Goal: Transaction & Acquisition: Download file/media

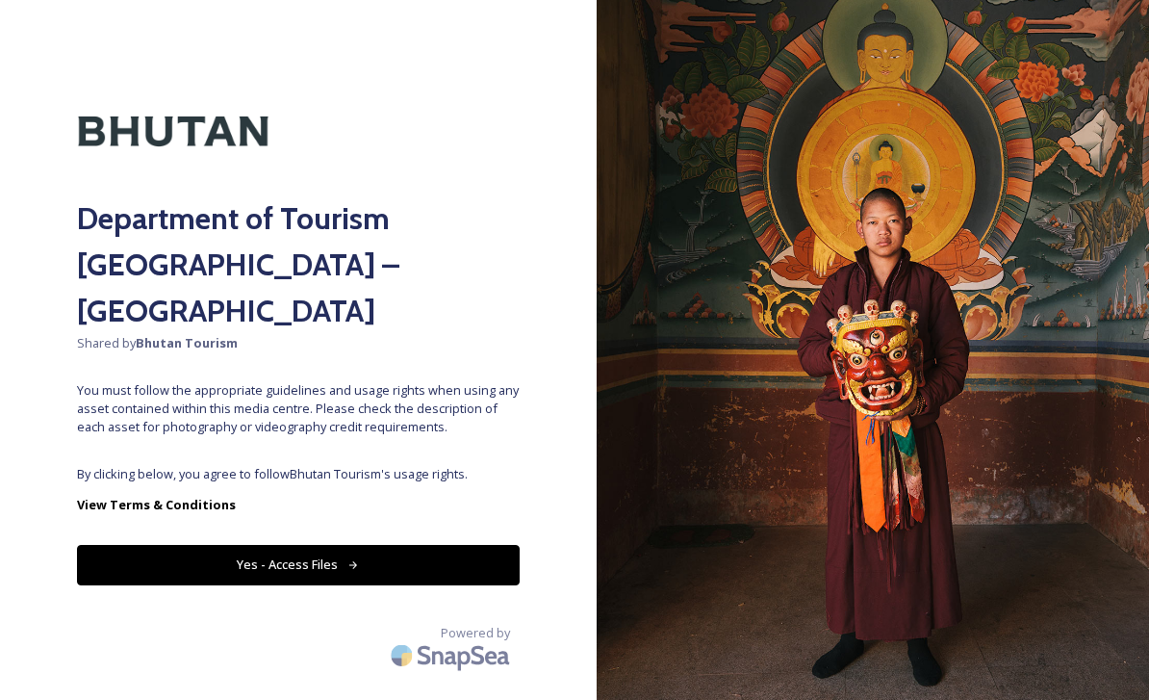
click at [395, 545] on button "Yes - Access Files" at bounding box center [298, 564] width 443 height 39
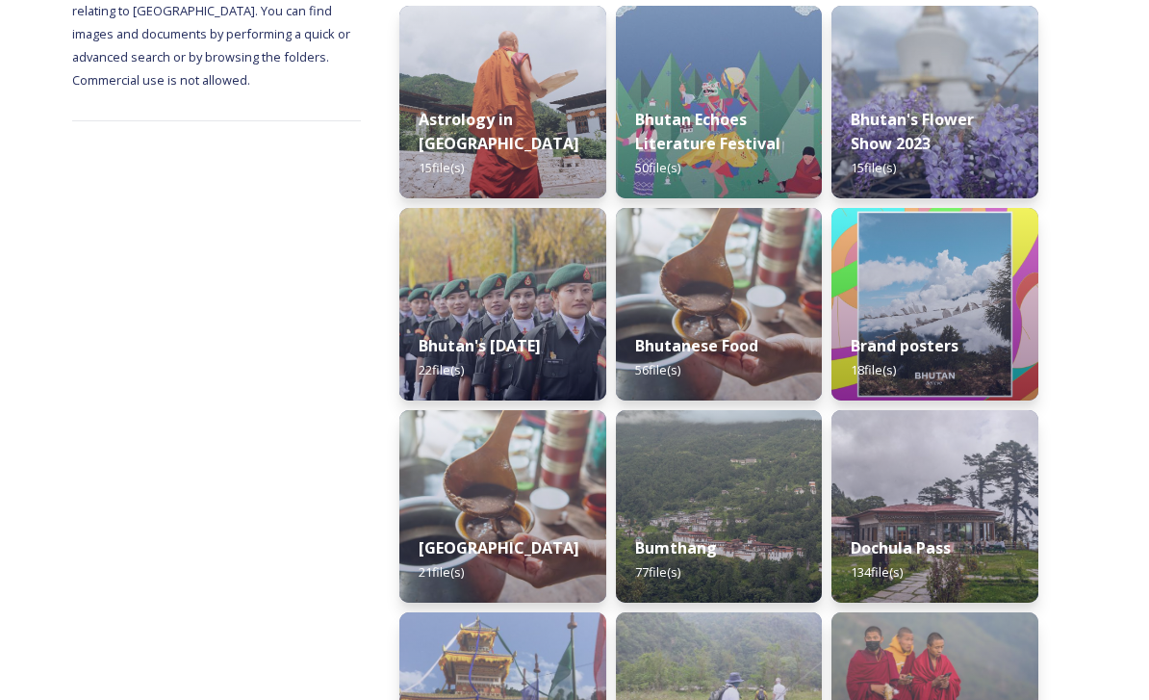
scroll to position [302, 0]
click at [710, 358] on div "Bhutanese Food 56 file(s)" at bounding box center [719, 358] width 207 height 86
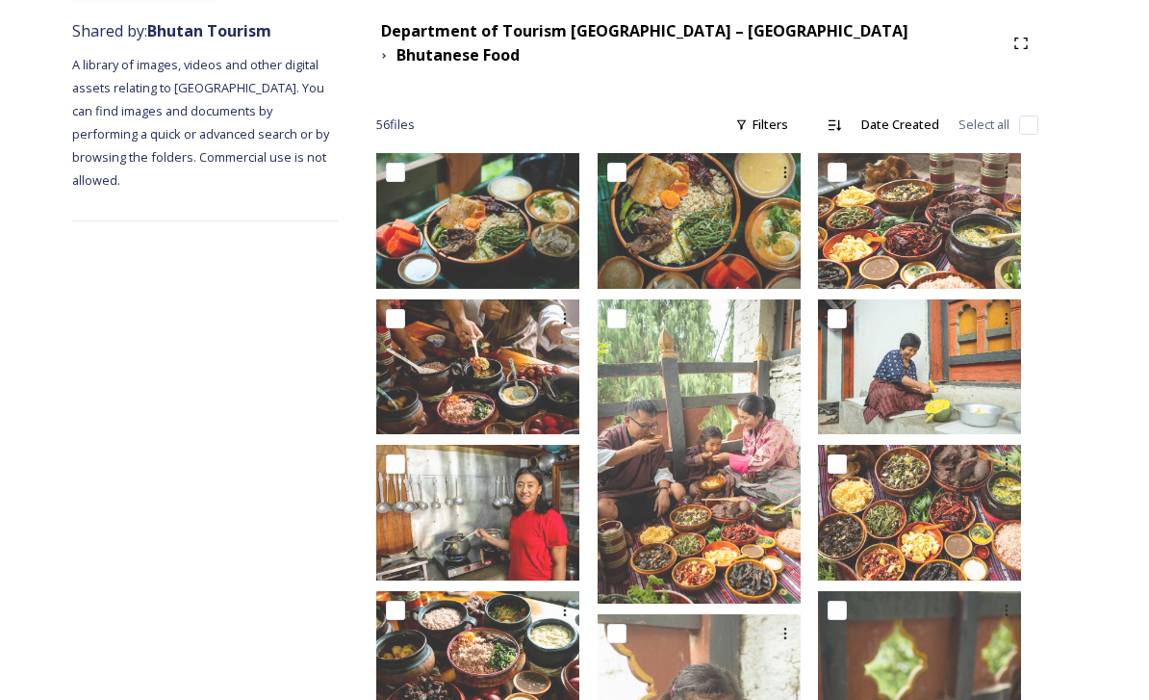
scroll to position [226, 0]
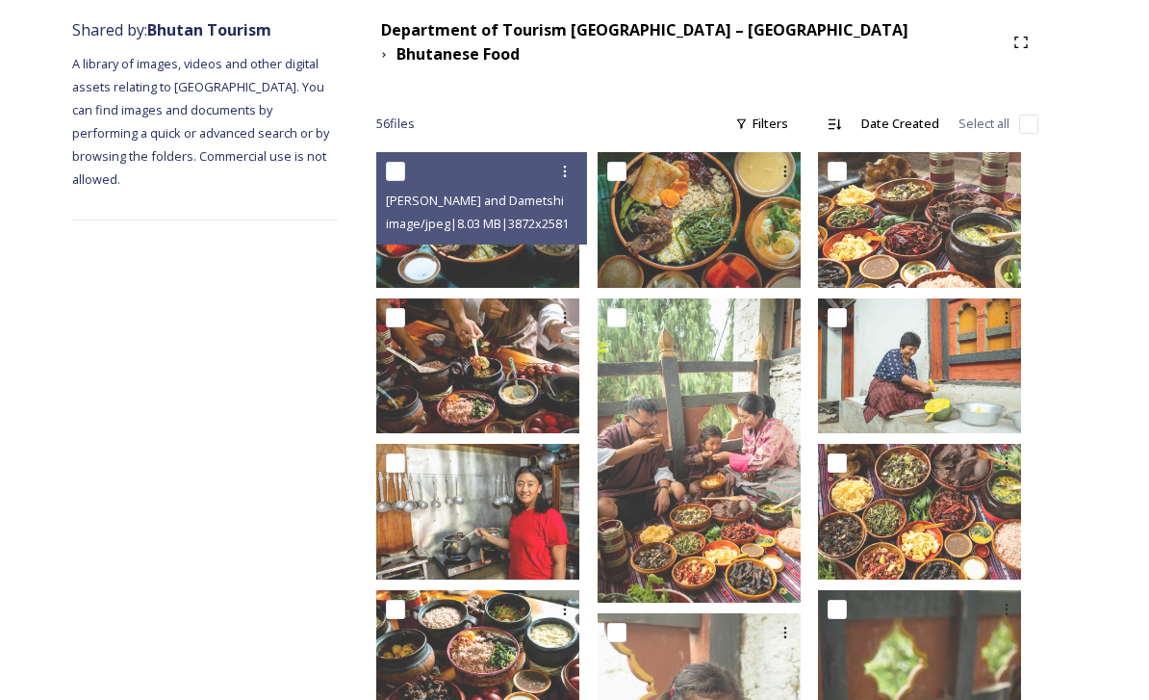
click at [466, 234] on img at bounding box center [477, 220] width 203 height 136
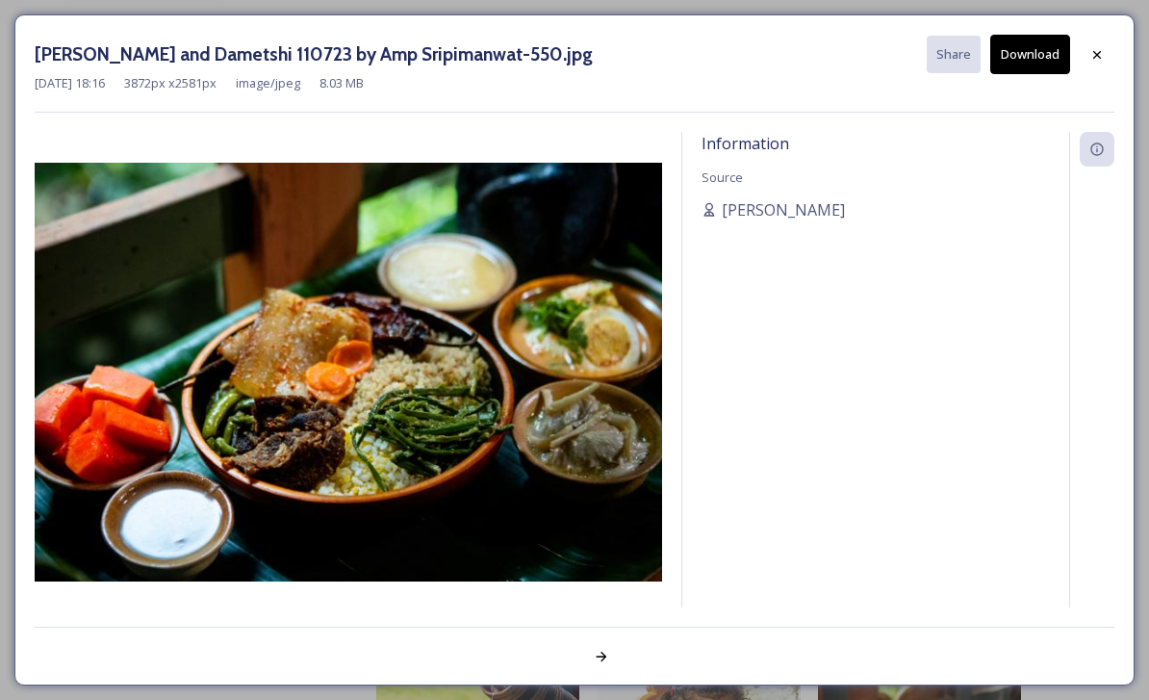
click at [1108, 63] on div at bounding box center [1097, 55] width 35 height 35
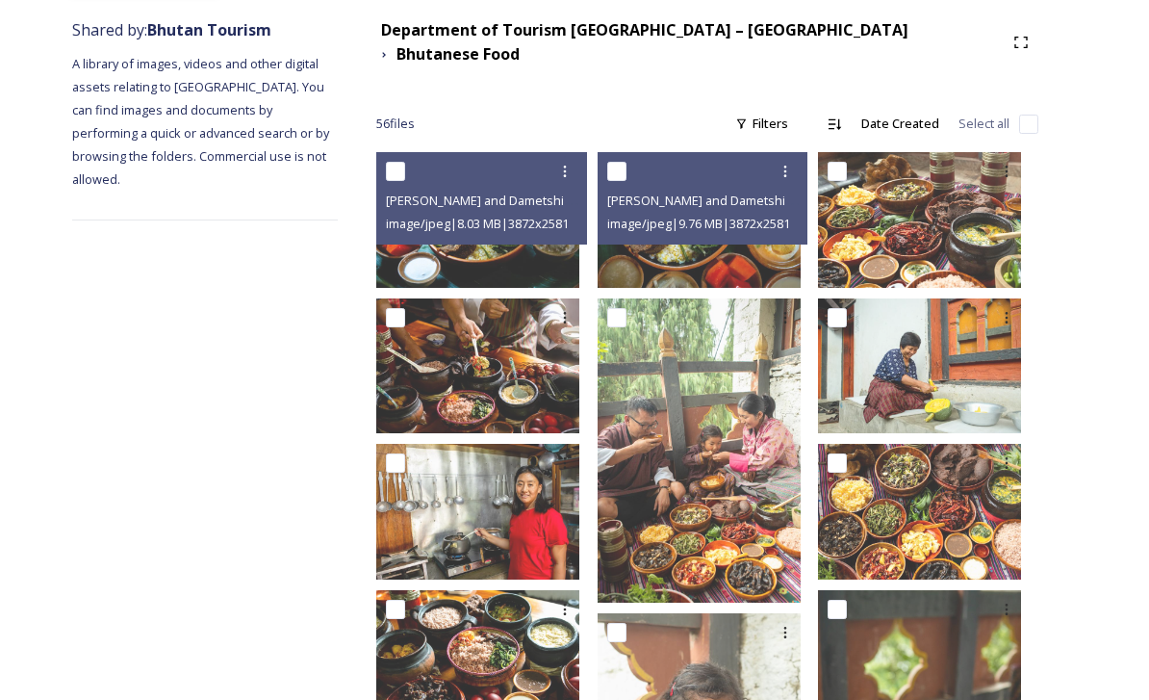
click at [799, 242] on img at bounding box center [699, 220] width 203 height 136
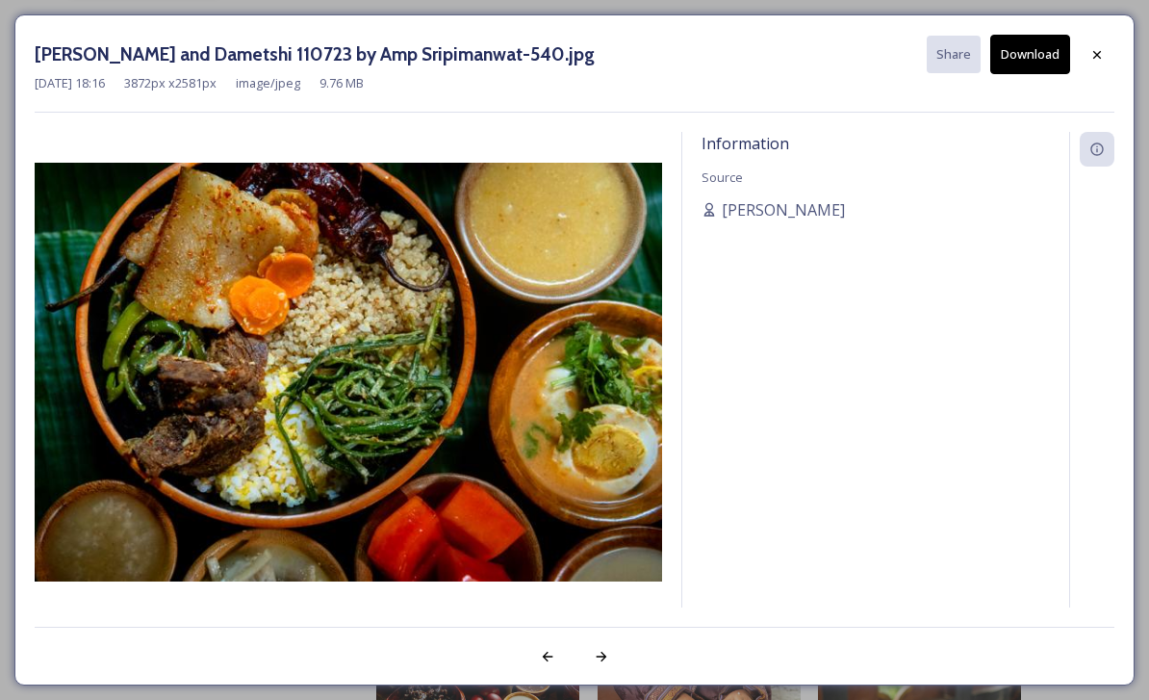
click at [1100, 63] on div at bounding box center [1097, 55] width 35 height 35
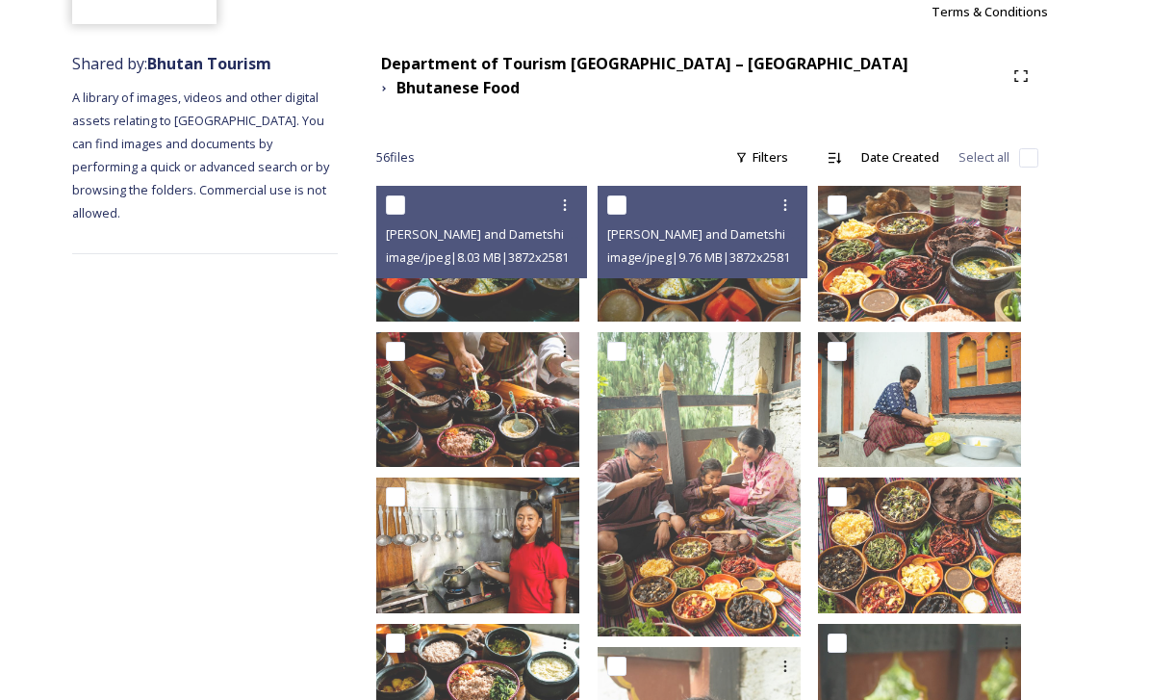
scroll to position [193, 0]
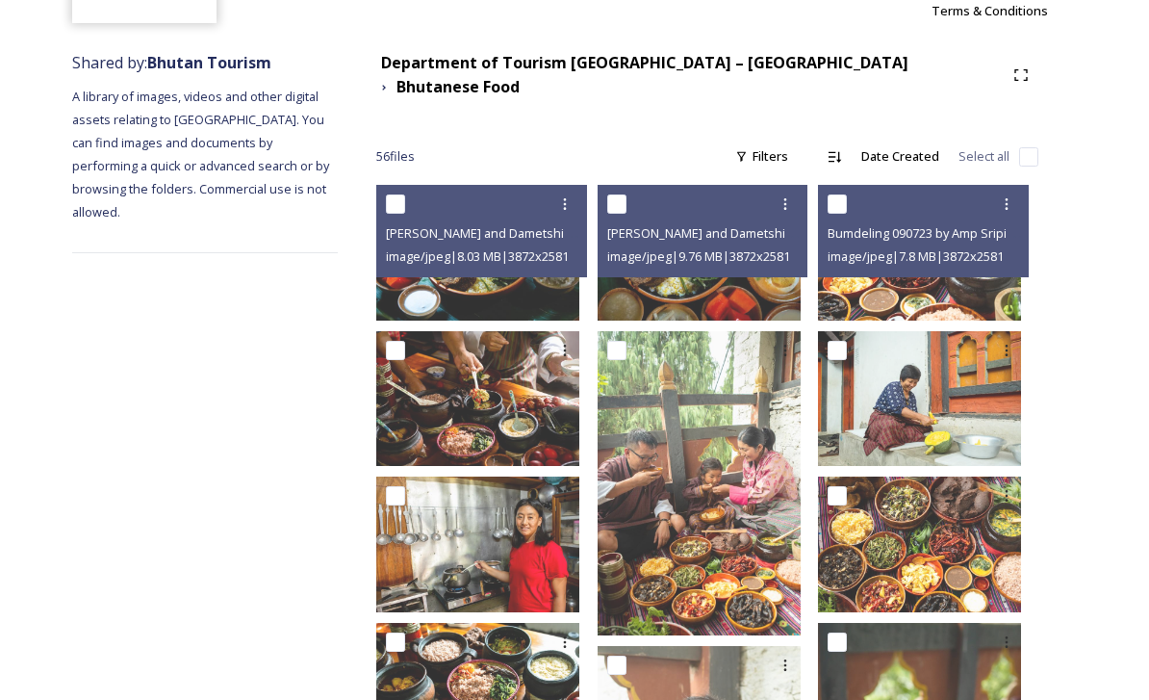
click at [932, 287] on img at bounding box center [919, 253] width 203 height 136
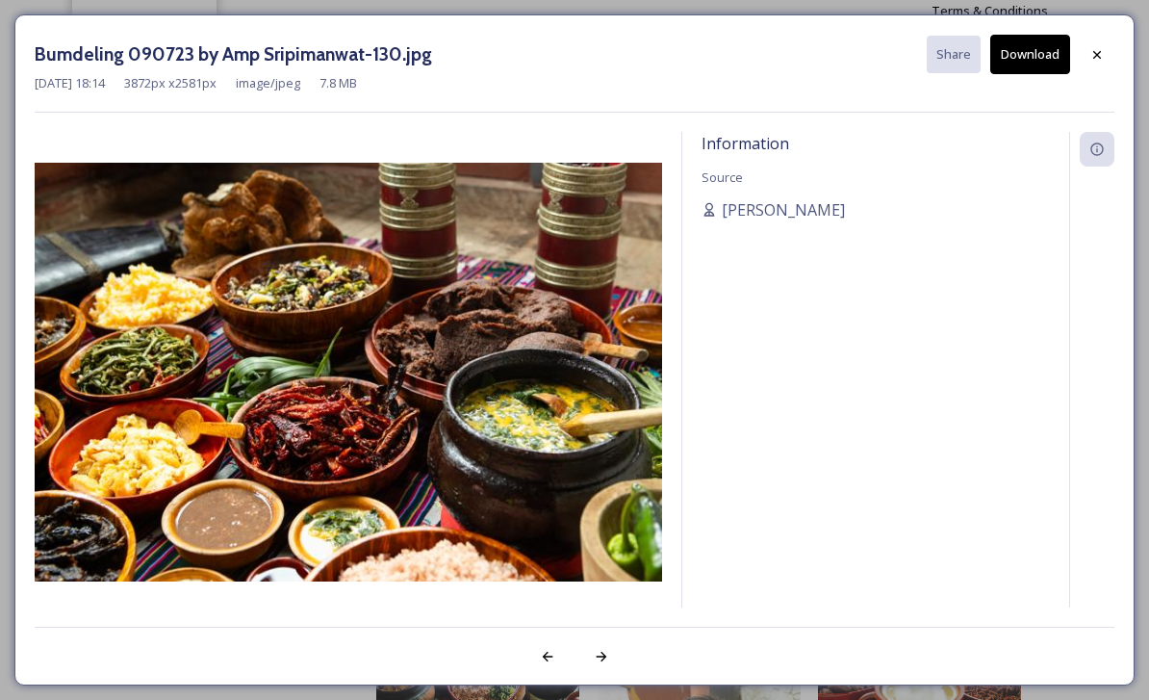
click at [1105, 50] on div at bounding box center [1097, 55] width 35 height 35
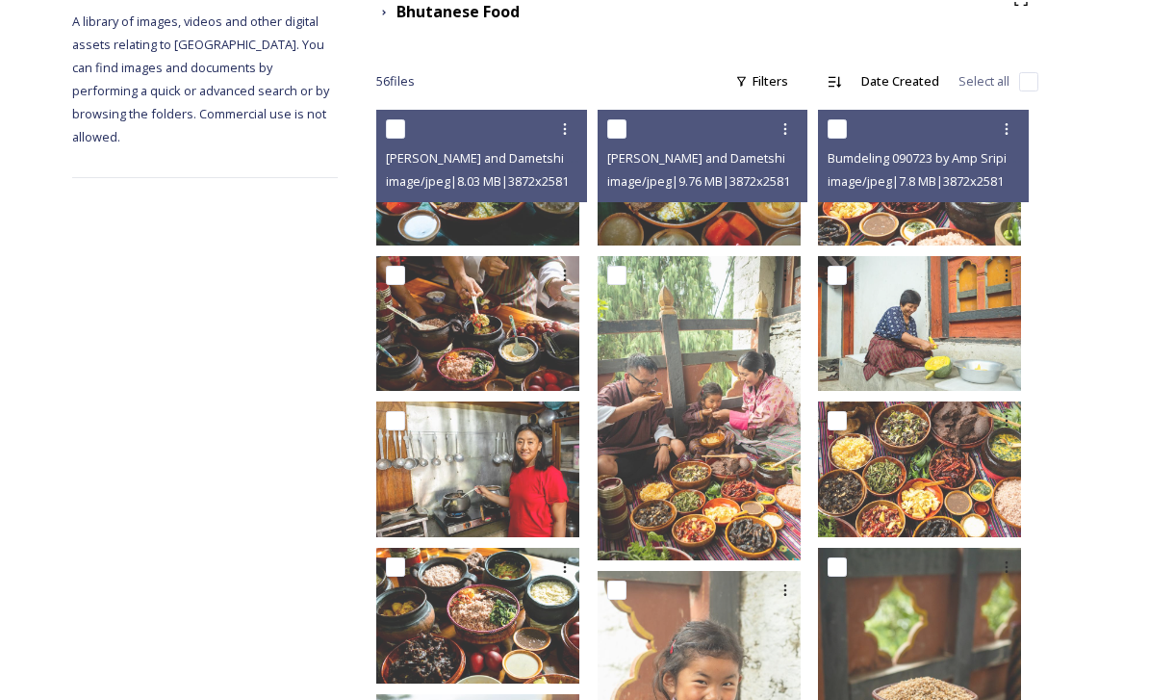
scroll to position [268, 0]
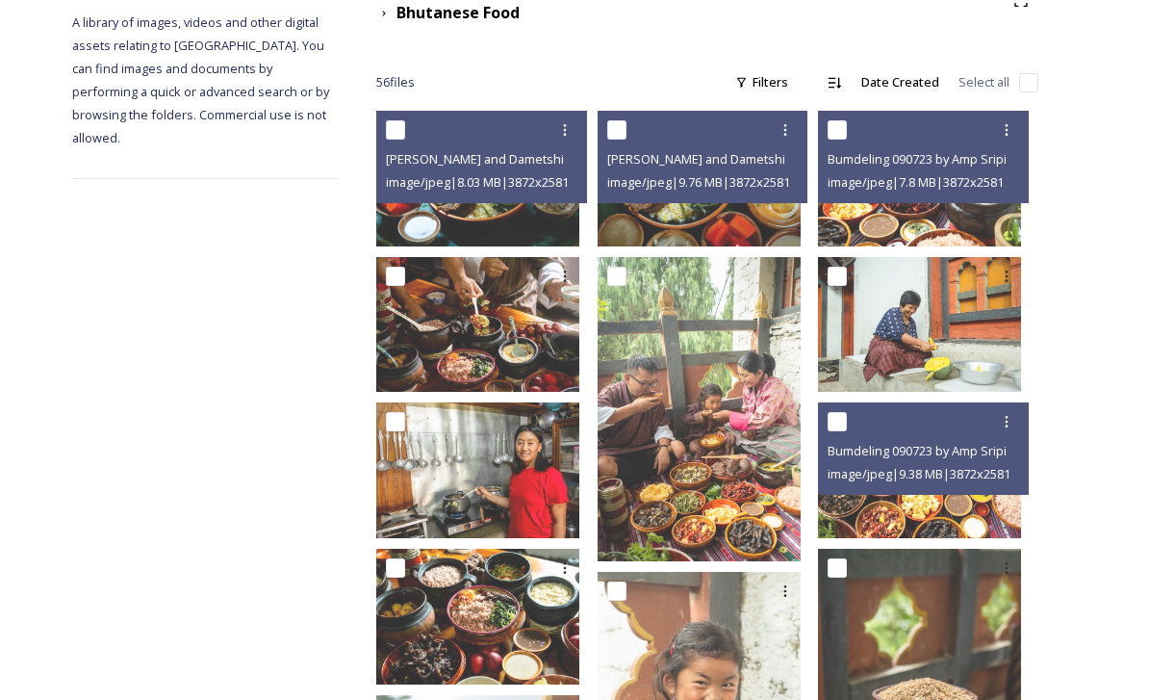
click at [884, 486] on img at bounding box center [919, 470] width 203 height 136
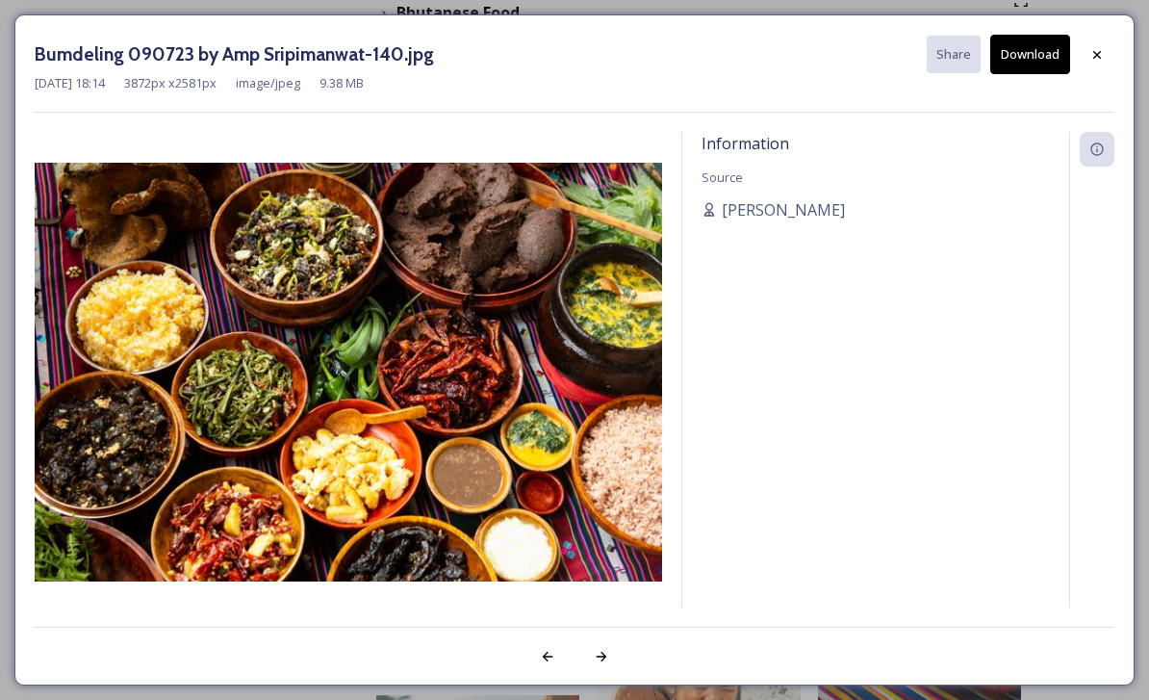
click at [1104, 60] on icon at bounding box center [1096, 54] width 15 height 15
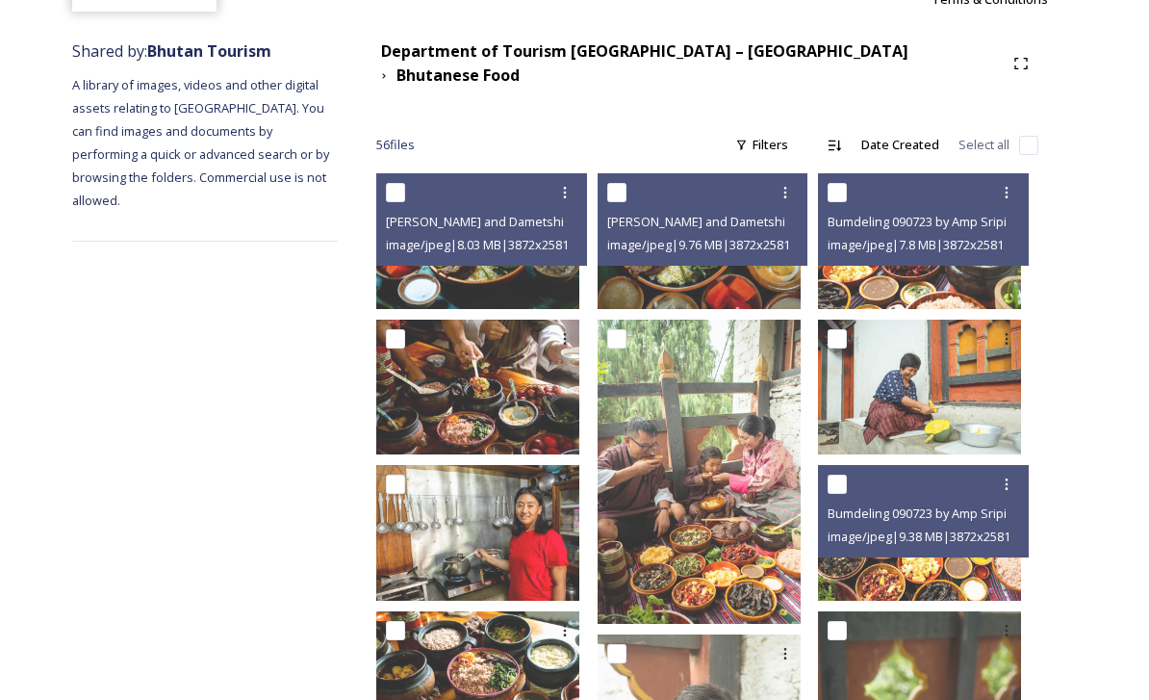
scroll to position [201, 0]
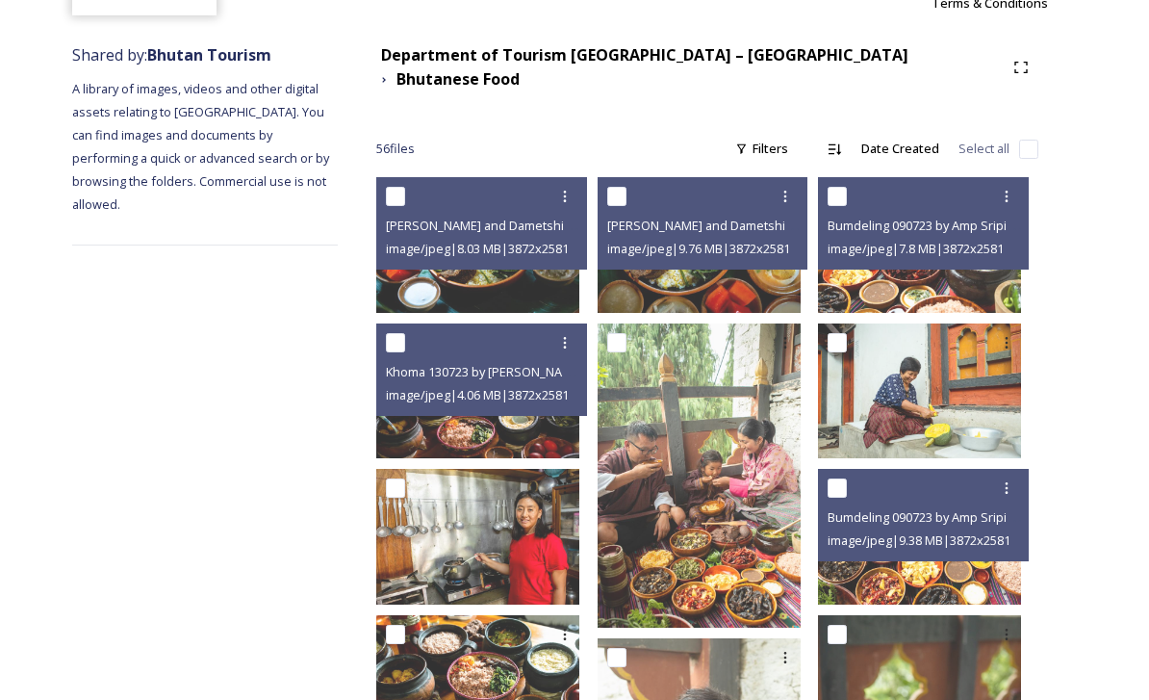
click at [561, 399] on div "Khoma 130723 by [PERSON_NAME]-100.jpg image/jpeg | 4.06 MB | 3872 x 2581" at bounding box center [481, 369] width 211 height 92
click at [571, 430] on img at bounding box center [477, 391] width 203 height 136
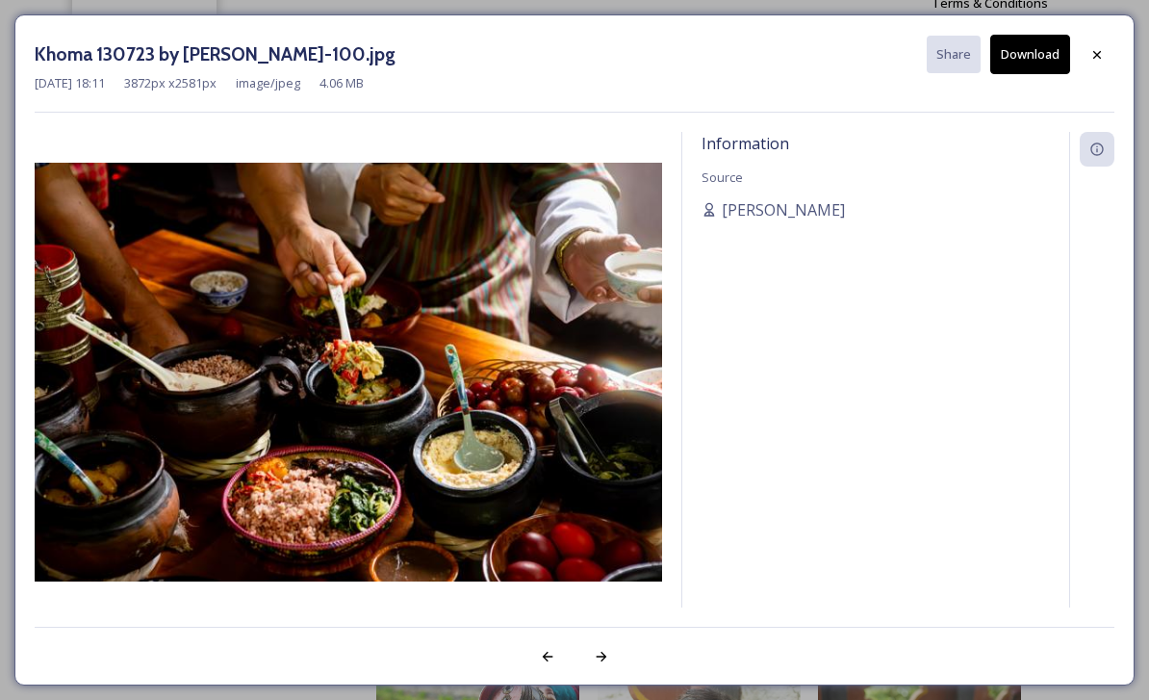
click at [1101, 64] on div at bounding box center [1097, 55] width 35 height 35
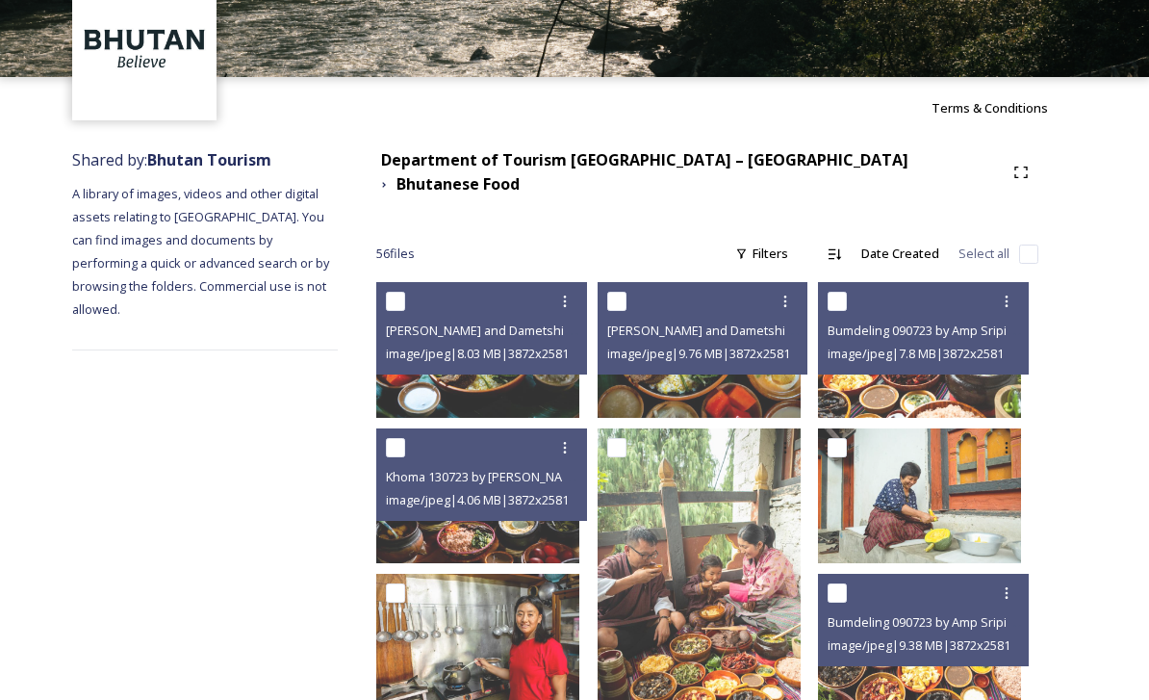
scroll to position [96, 0]
click at [558, 395] on img at bounding box center [477, 350] width 203 height 136
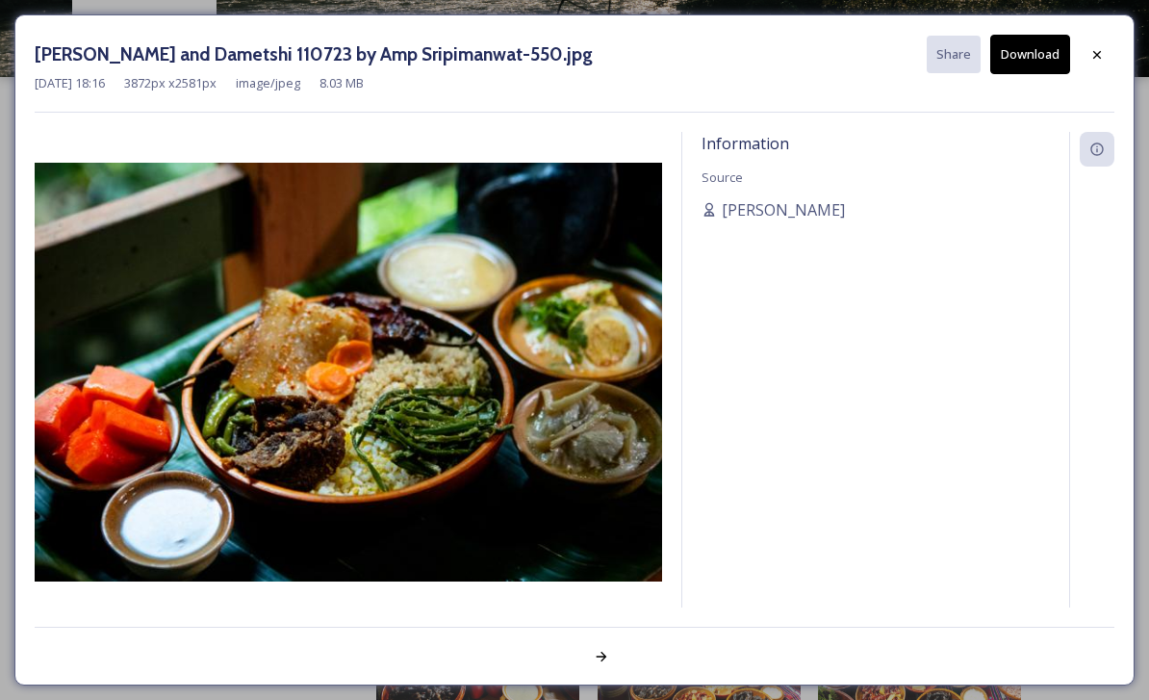
click at [1095, 58] on icon at bounding box center [1096, 54] width 15 height 15
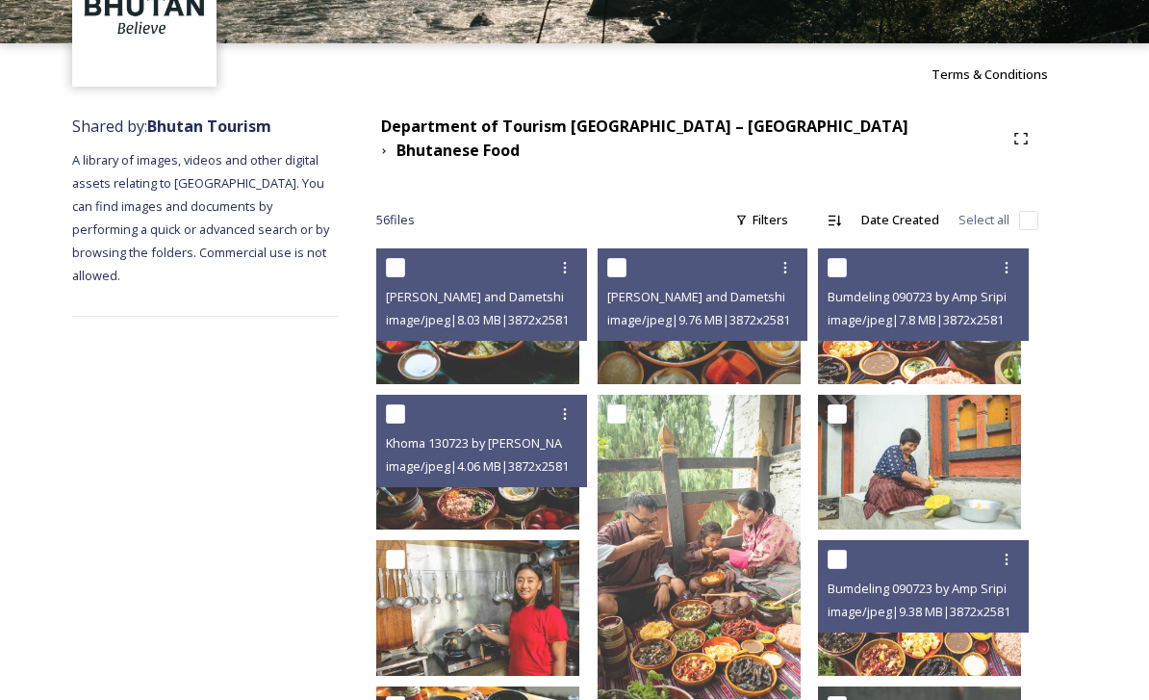
scroll to position [130, 0]
click at [742, 338] on img at bounding box center [699, 316] width 203 height 136
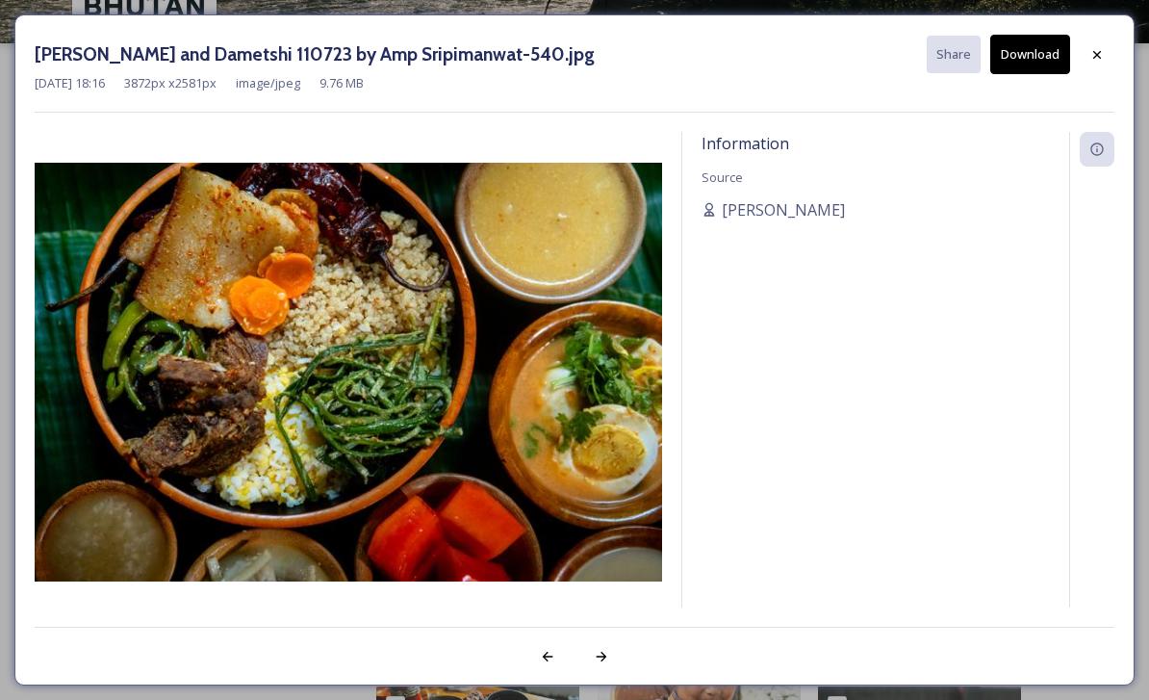
click at [618, 674] on div at bounding box center [601, 656] width 35 height 35
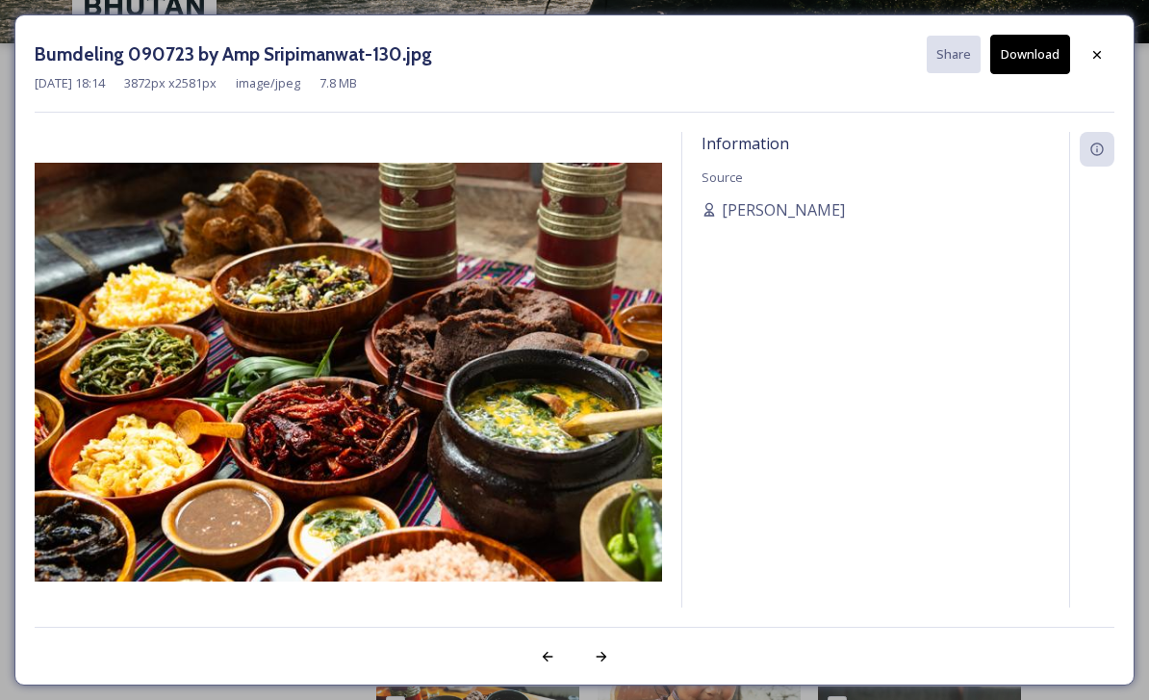
click at [540, 664] on icon at bounding box center [547, 656] width 15 height 15
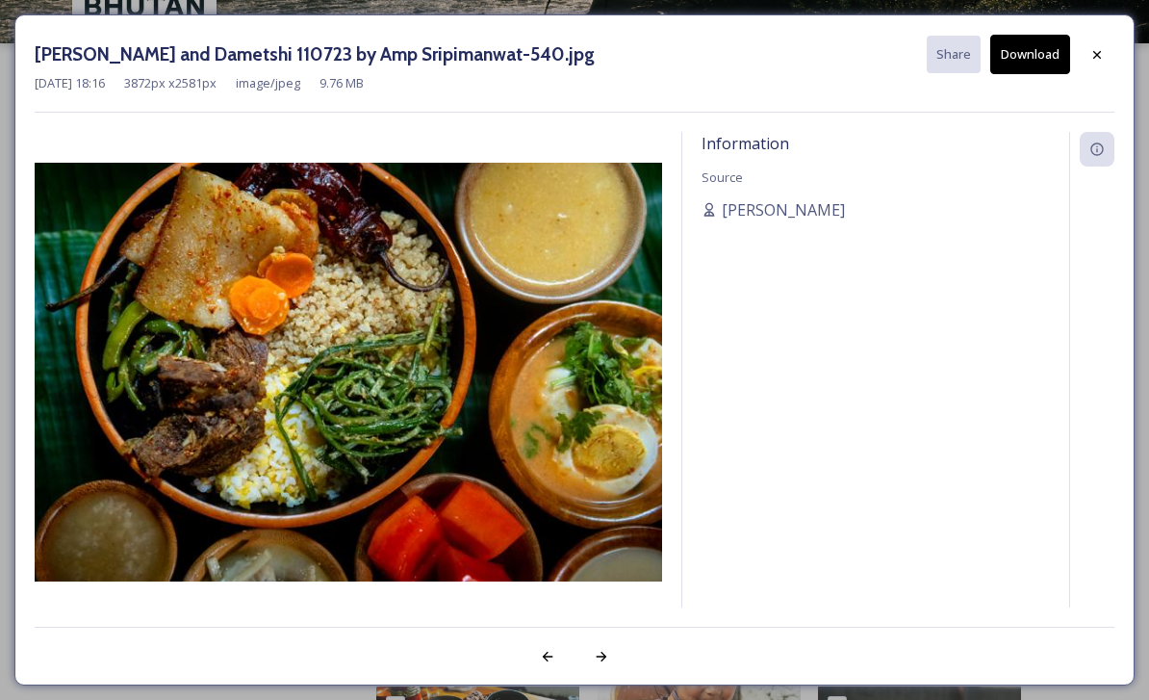
click at [1109, 52] on div at bounding box center [1097, 55] width 35 height 35
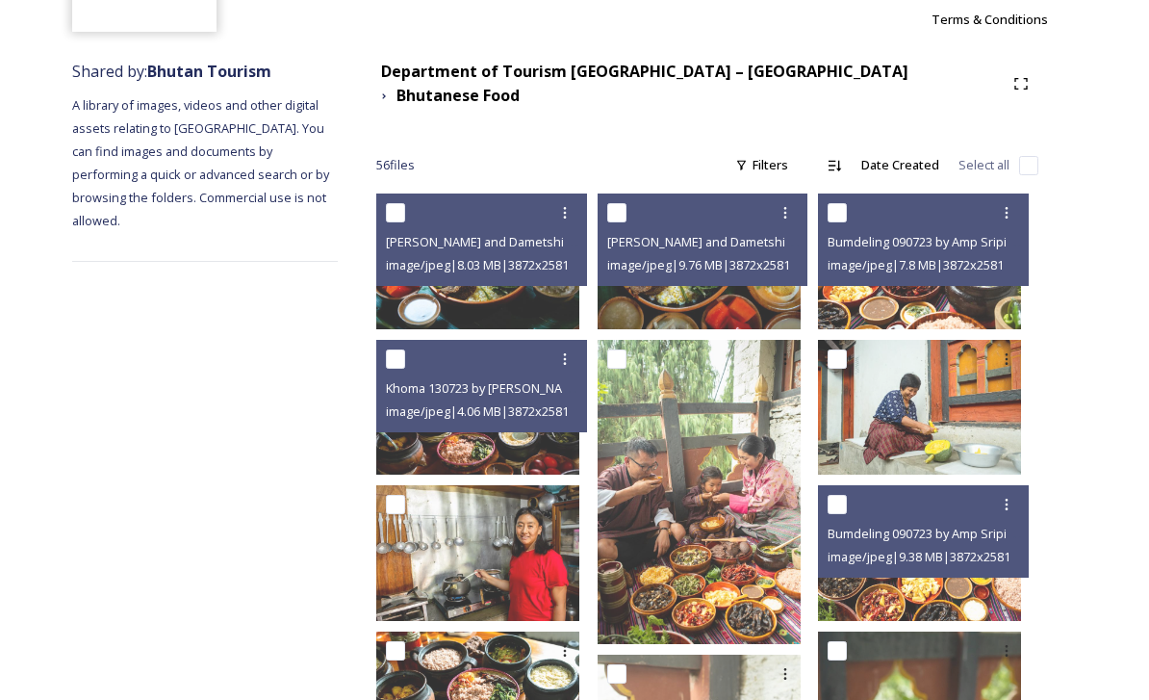
scroll to position [191, 0]
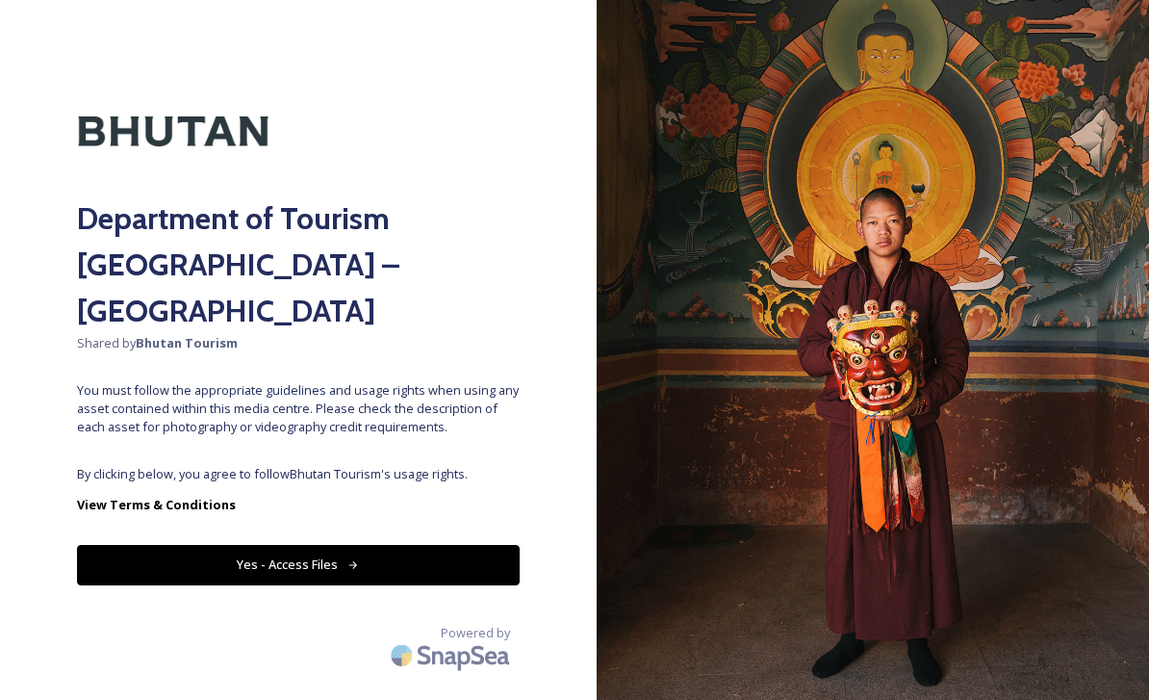
click at [462, 545] on button "Yes - Access Files" at bounding box center [298, 564] width 443 height 39
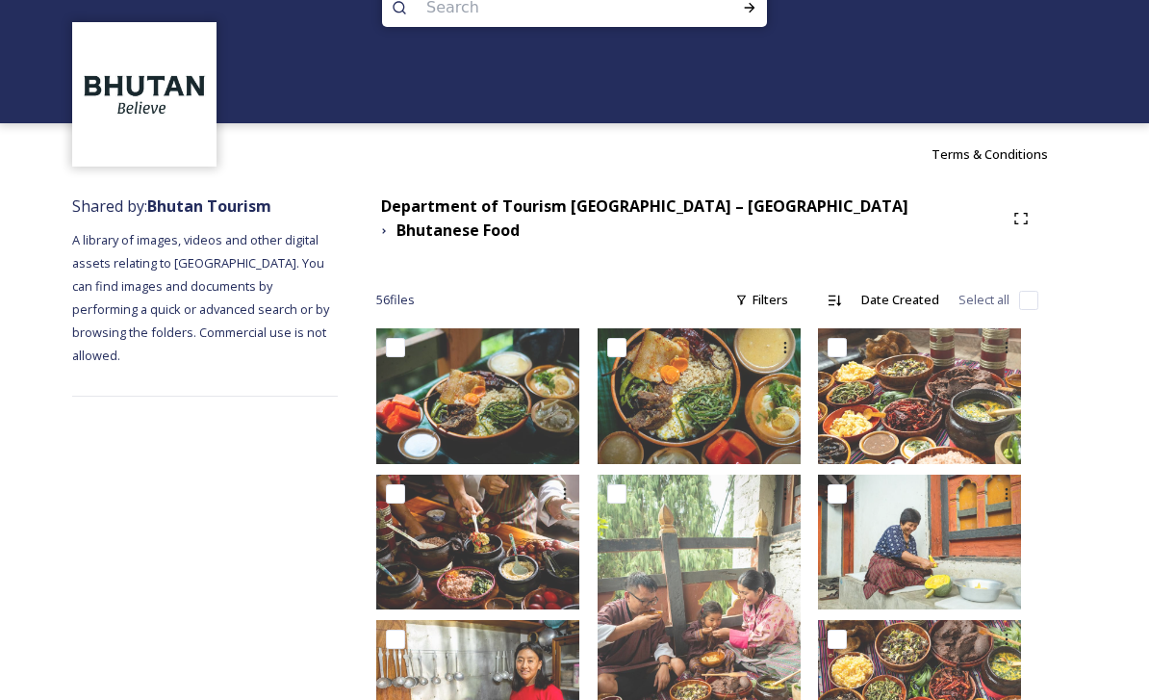
scroll to position [49, 0]
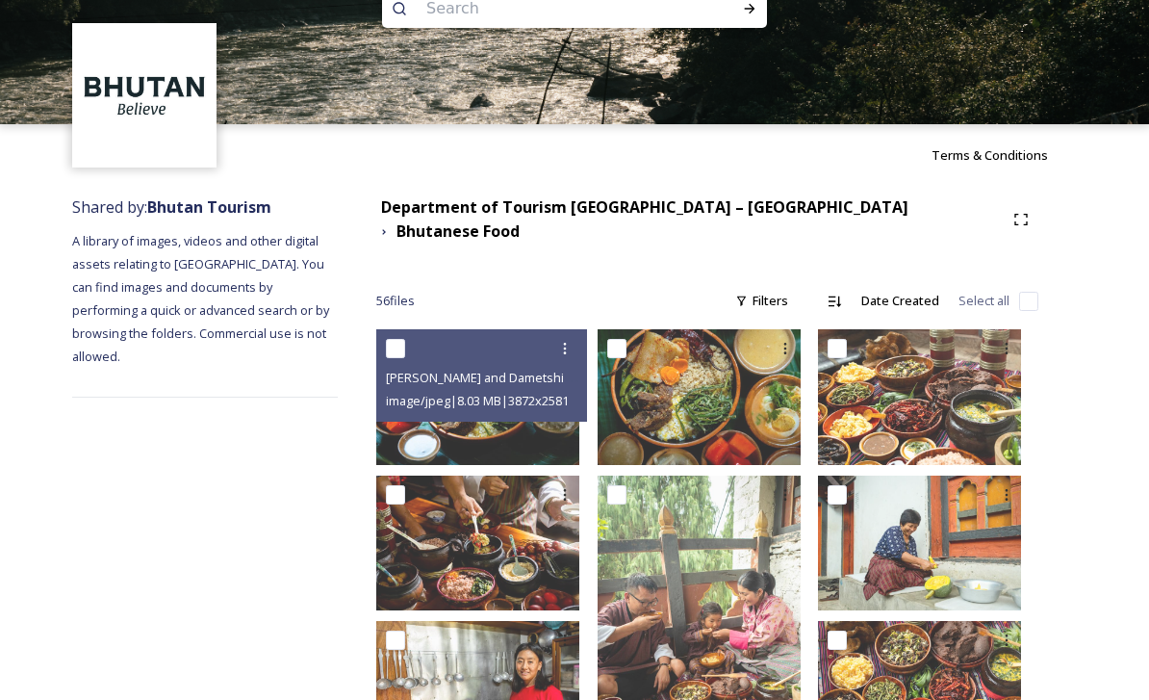
click at [563, 414] on img at bounding box center [477, 397] width 203 height 136
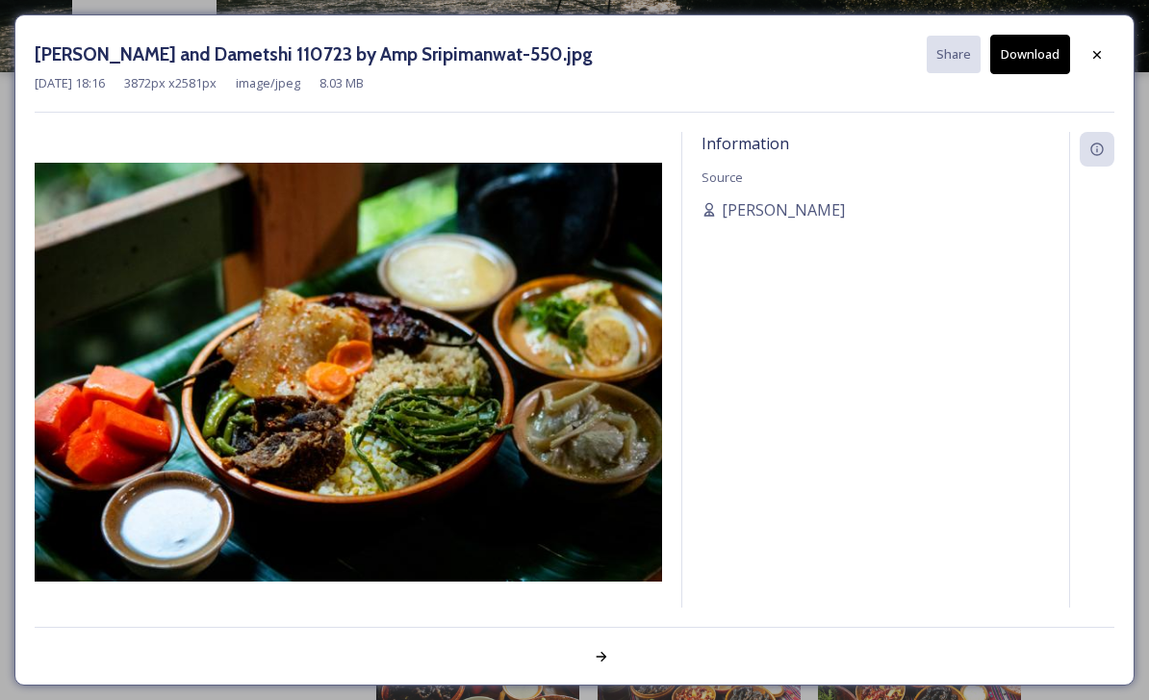
scroll to position [100, 0]
click at [1100, 62] on div at bounding box center [1097, 55] width 35 height 35
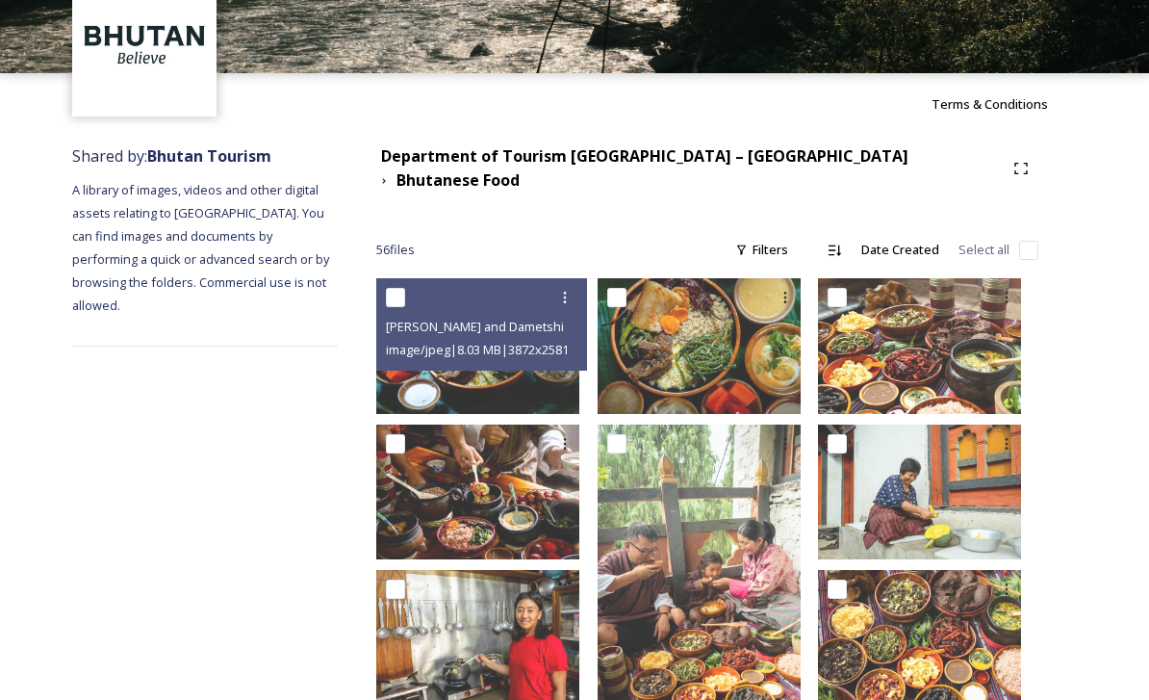
click at [554, 365] on img at bounding box center [477, 346] width 203 height 136
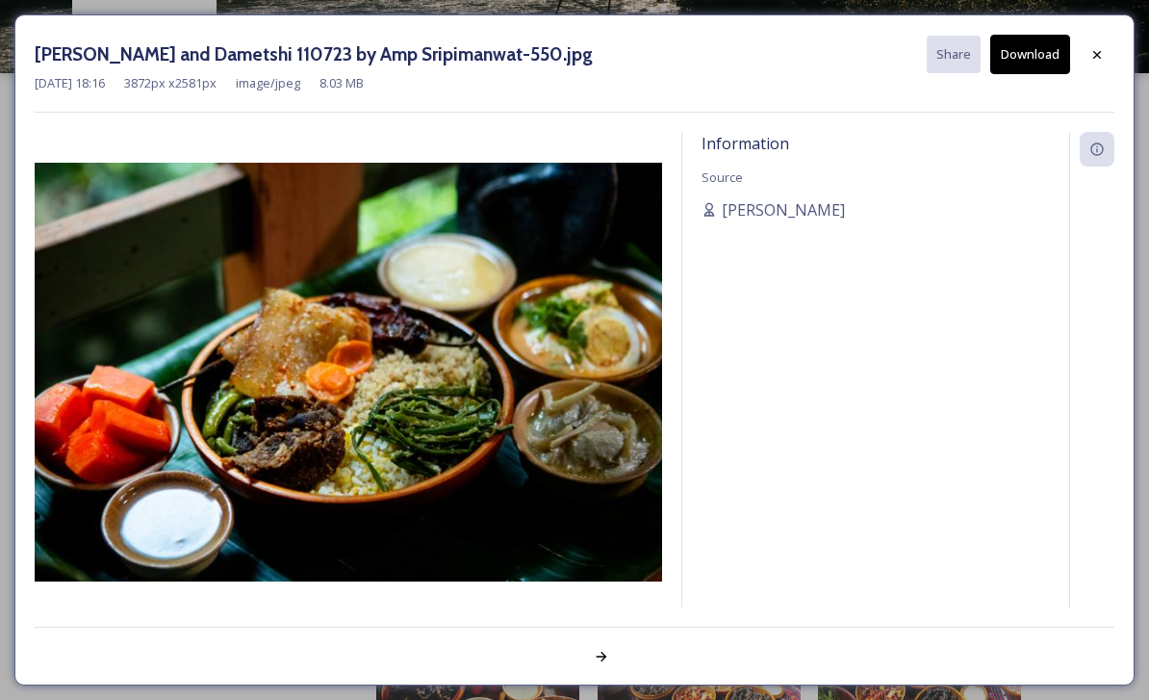
click at [1109, 55] on div at bounding box center [1097, 55] width 35 height 35
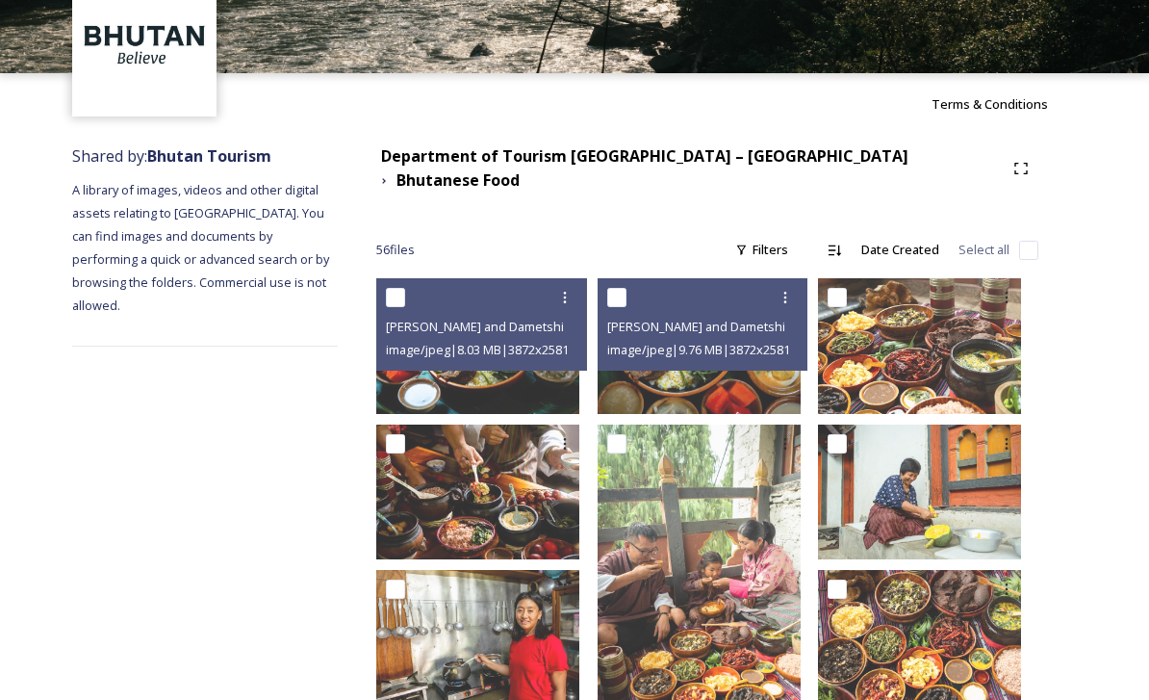
click at [750, 381] on img at bounding box center [699, 346] width 203 height 136
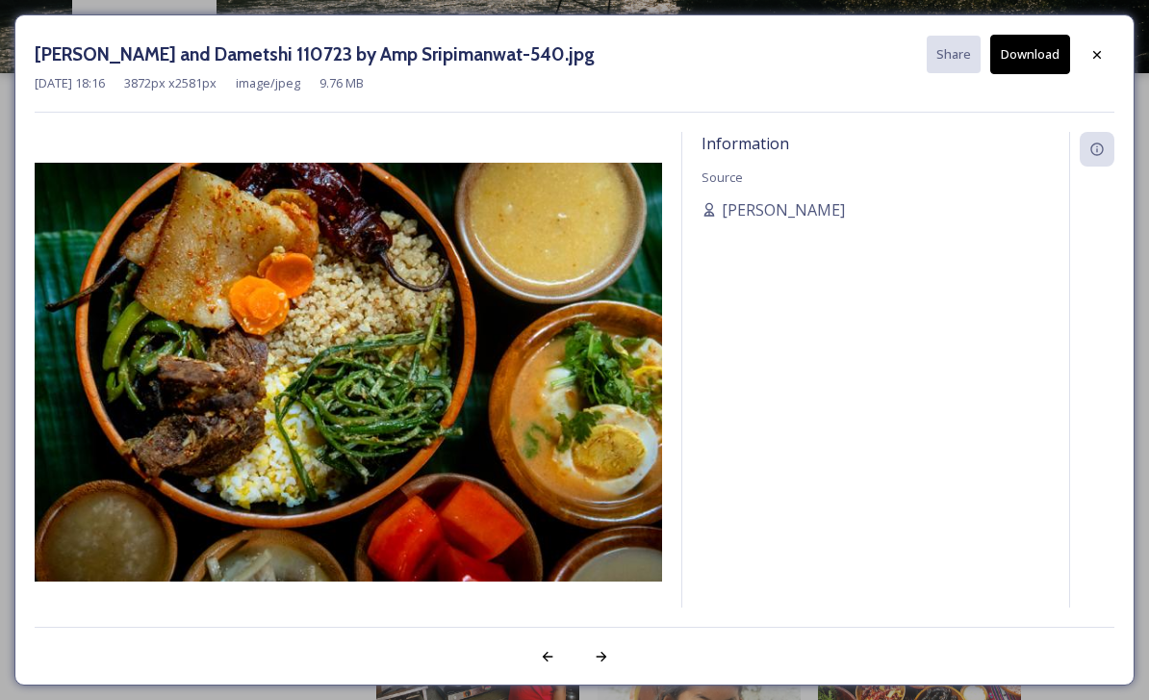
click at [1048, 62] on button "Download" at bounding box center [1030, 54] width 80 height 39
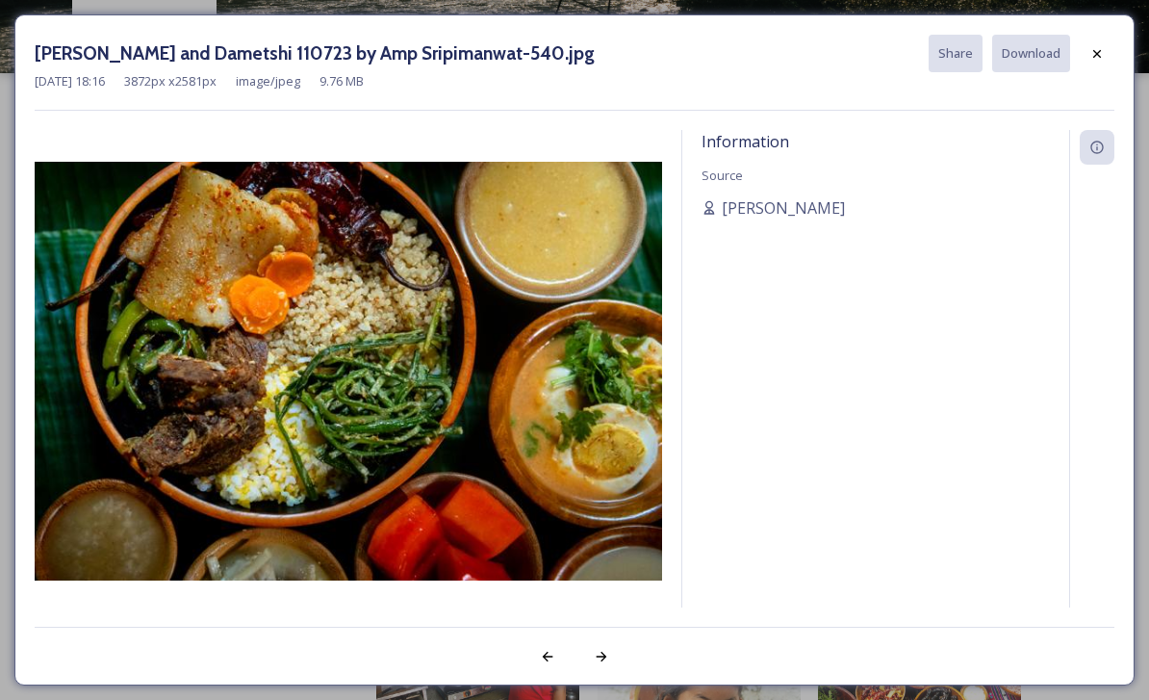
click at [1107, 57] on div at bounding box center [1097, 54] width 35 height 35
